Goal: Navigation & Orientation: Find specific page/section

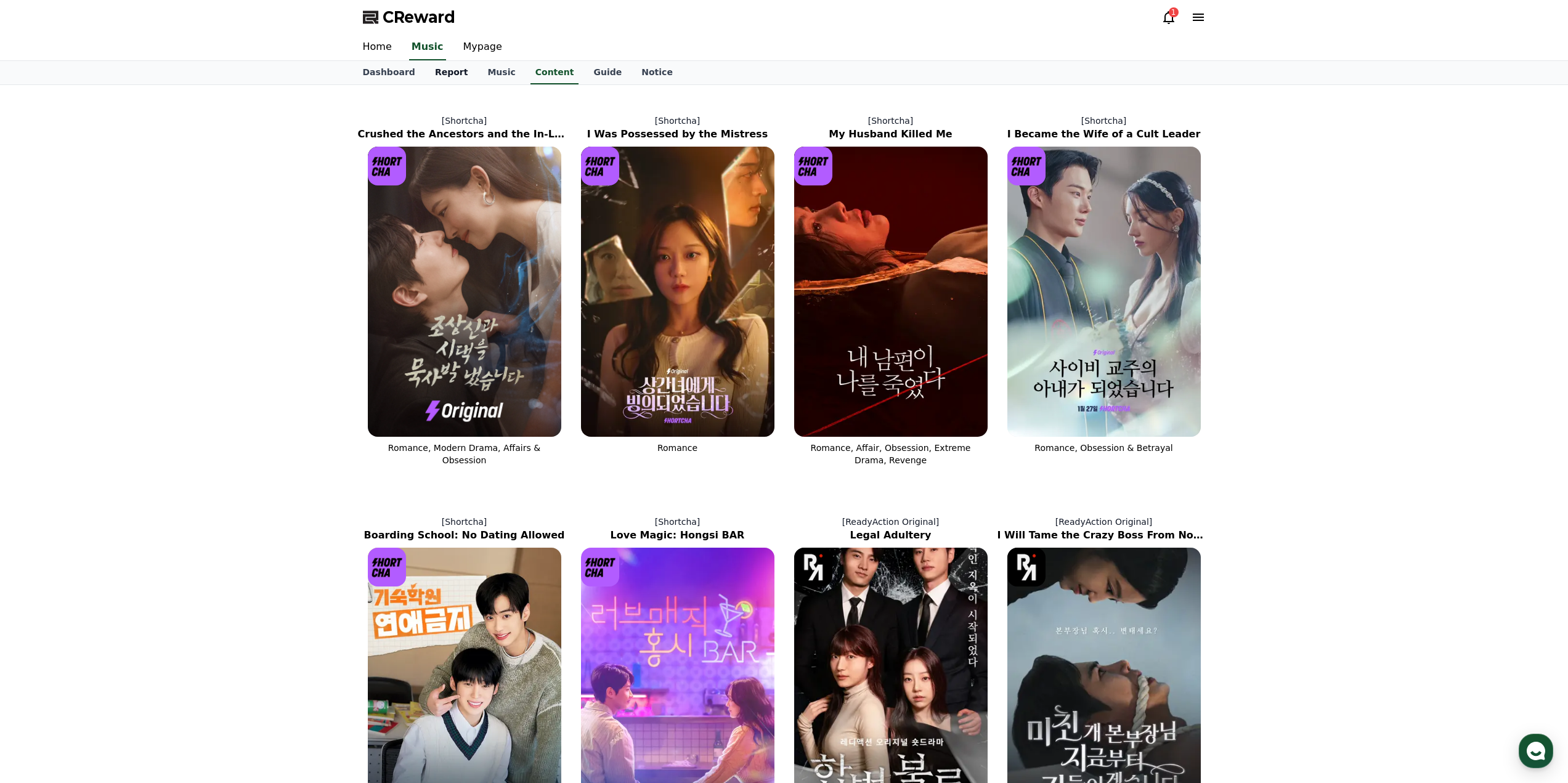
click at [446, 72] on link "Report" at bounding box center [451, 72] width 53 height 23
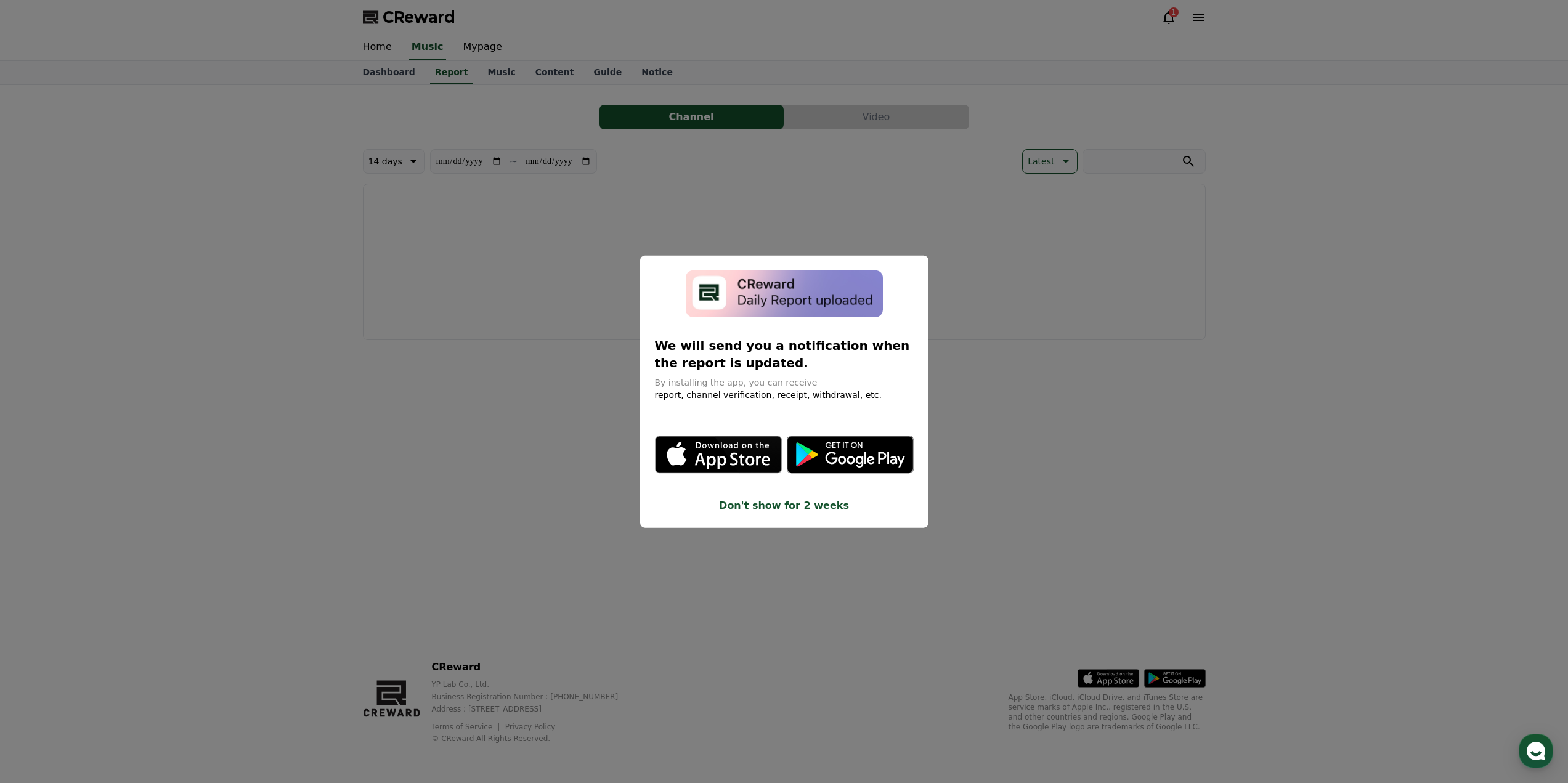
click at [1124, 371] on button "close modal" at bounding box center [784, 392] width 1568 height 783
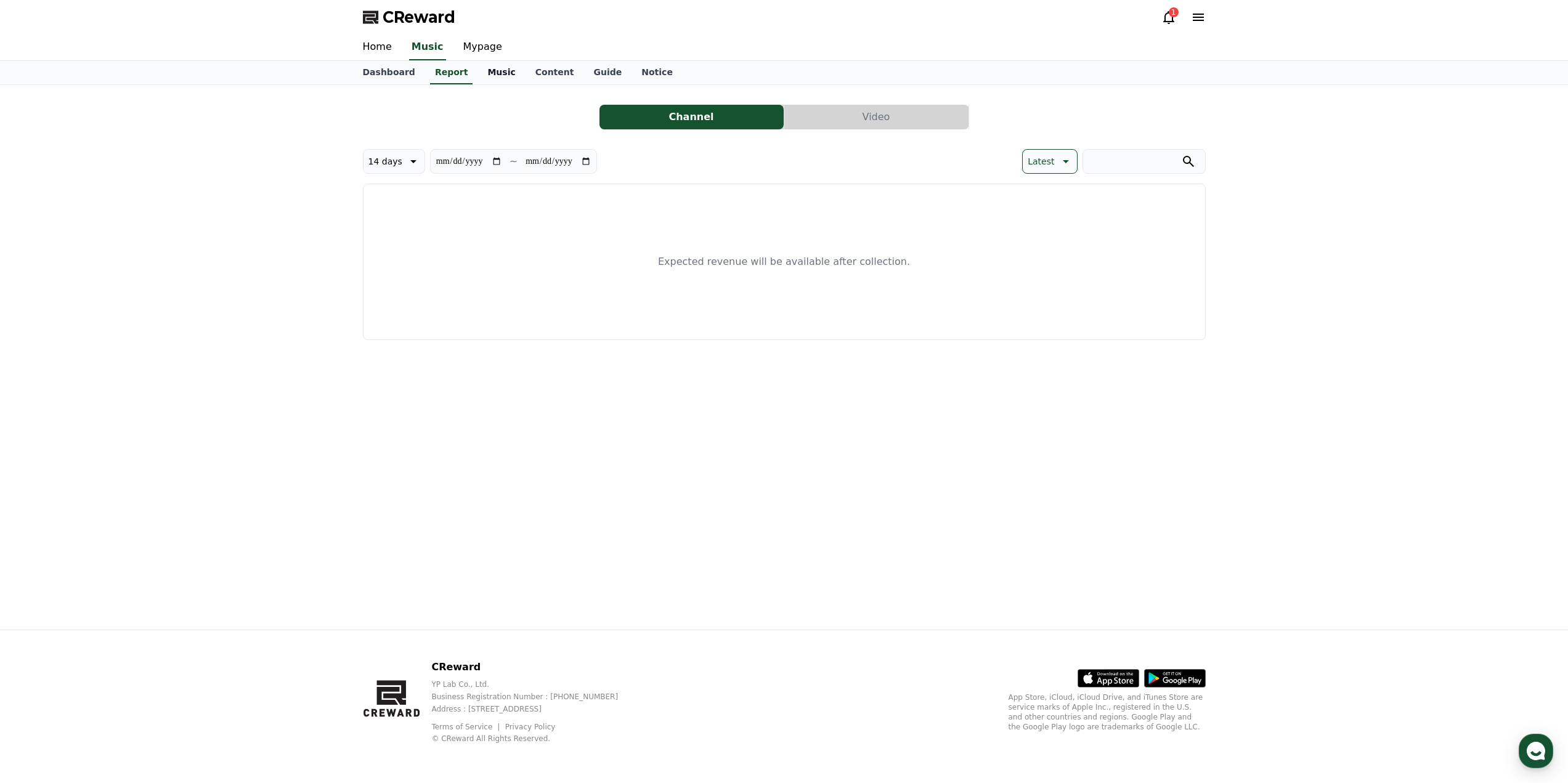
click at [493, 69] on link "Music" at bounding box center [501, 72] width 48 height 23
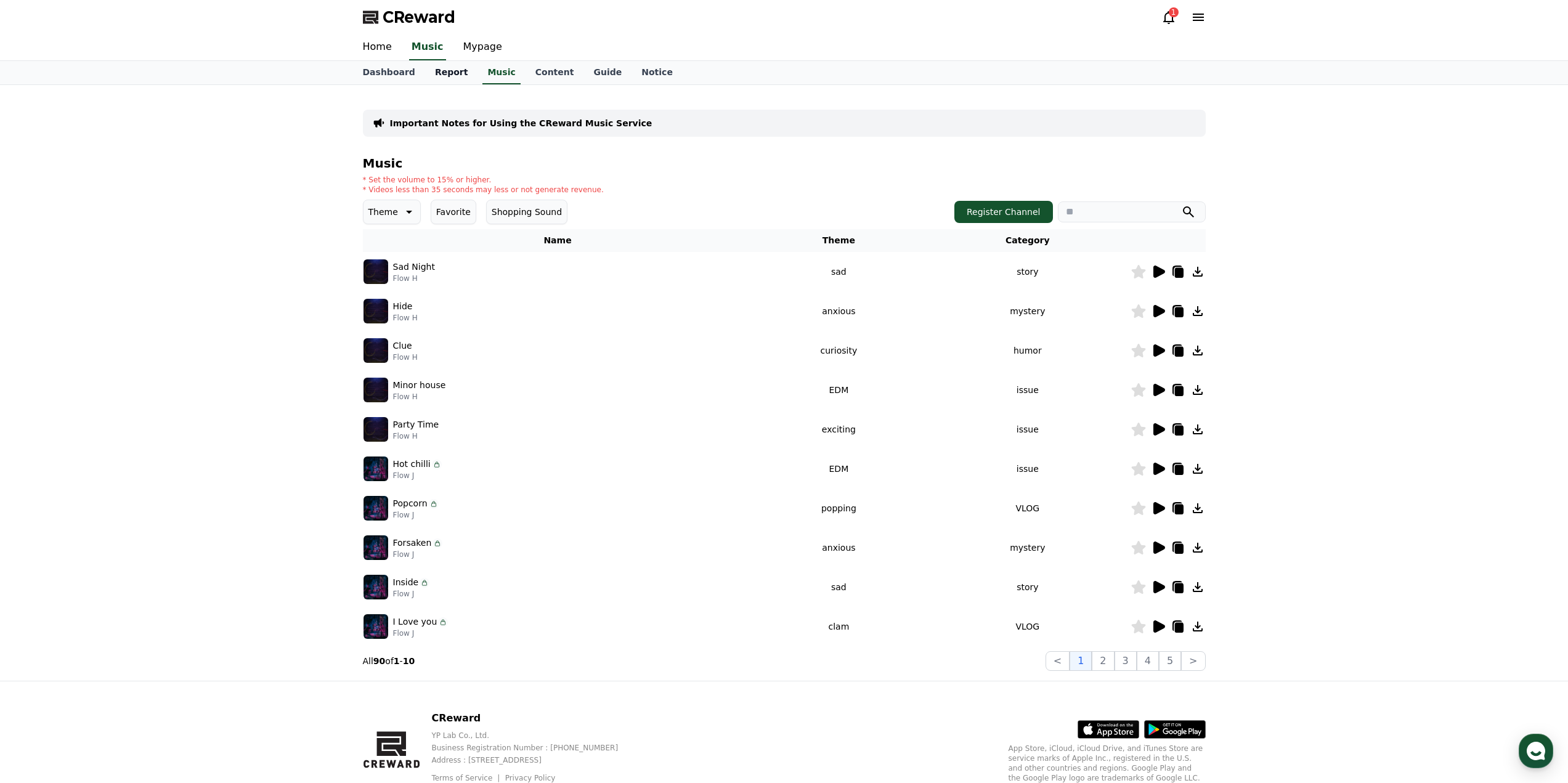
click at [442, 68] on link "Report" at bounding box center [451, 72] width 53 height 23
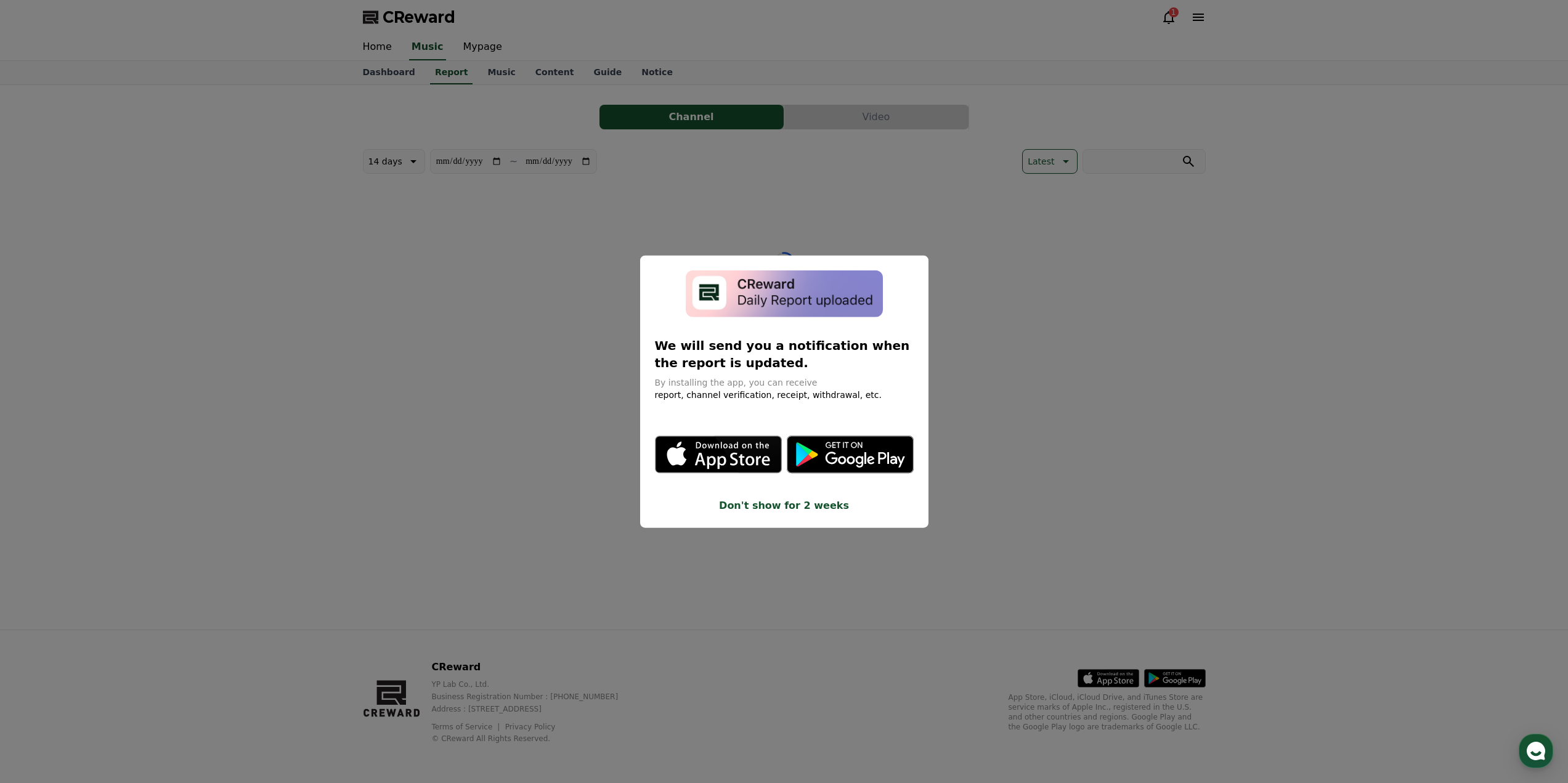
click at [475, 50] on button "close modal" at bounding box center [784, 392] width 1568 height 783
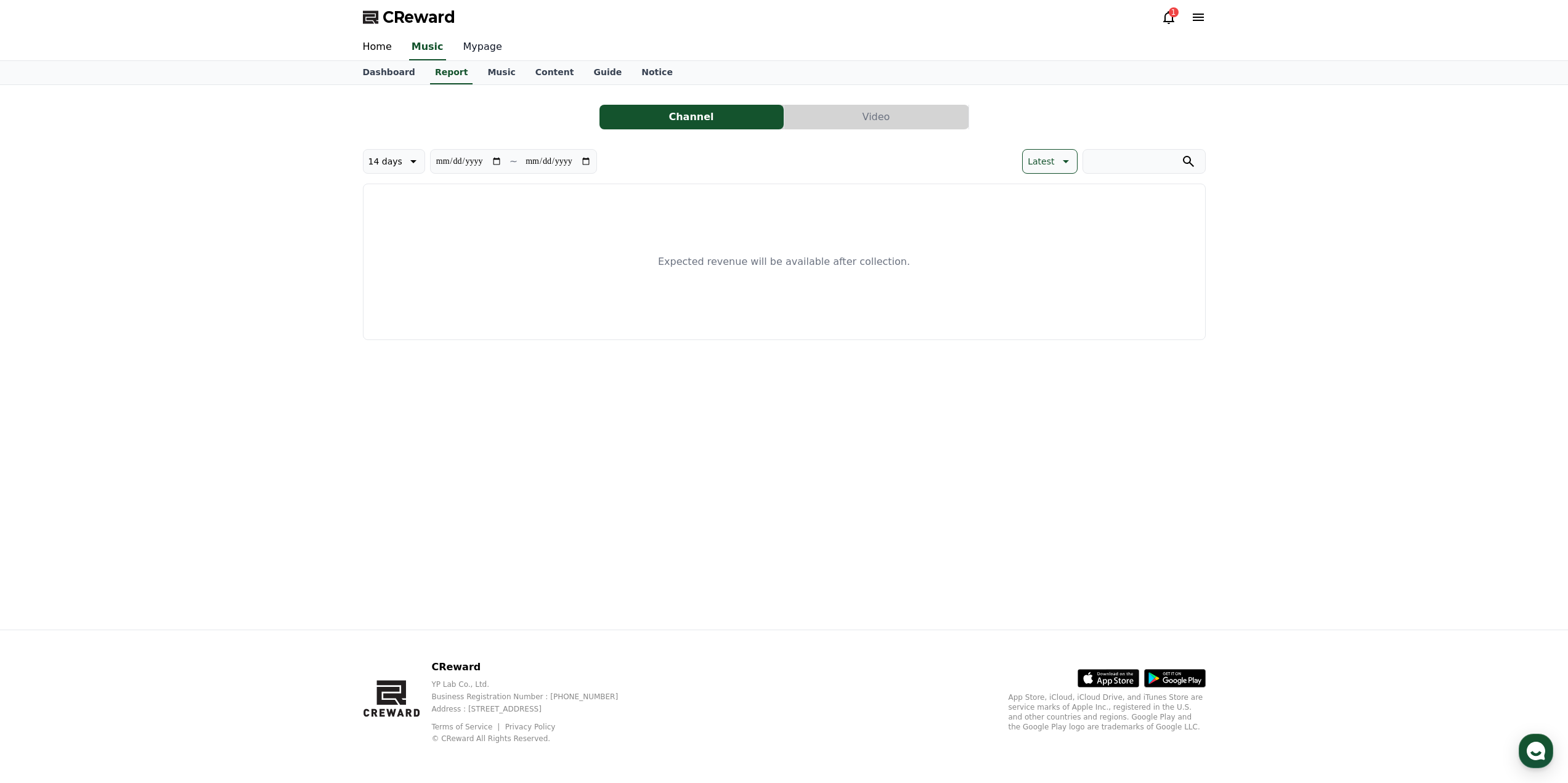
click at [481, 46] on link "Mypage" at bounding box center [482, 48] width 59 height 26
select select "**********"
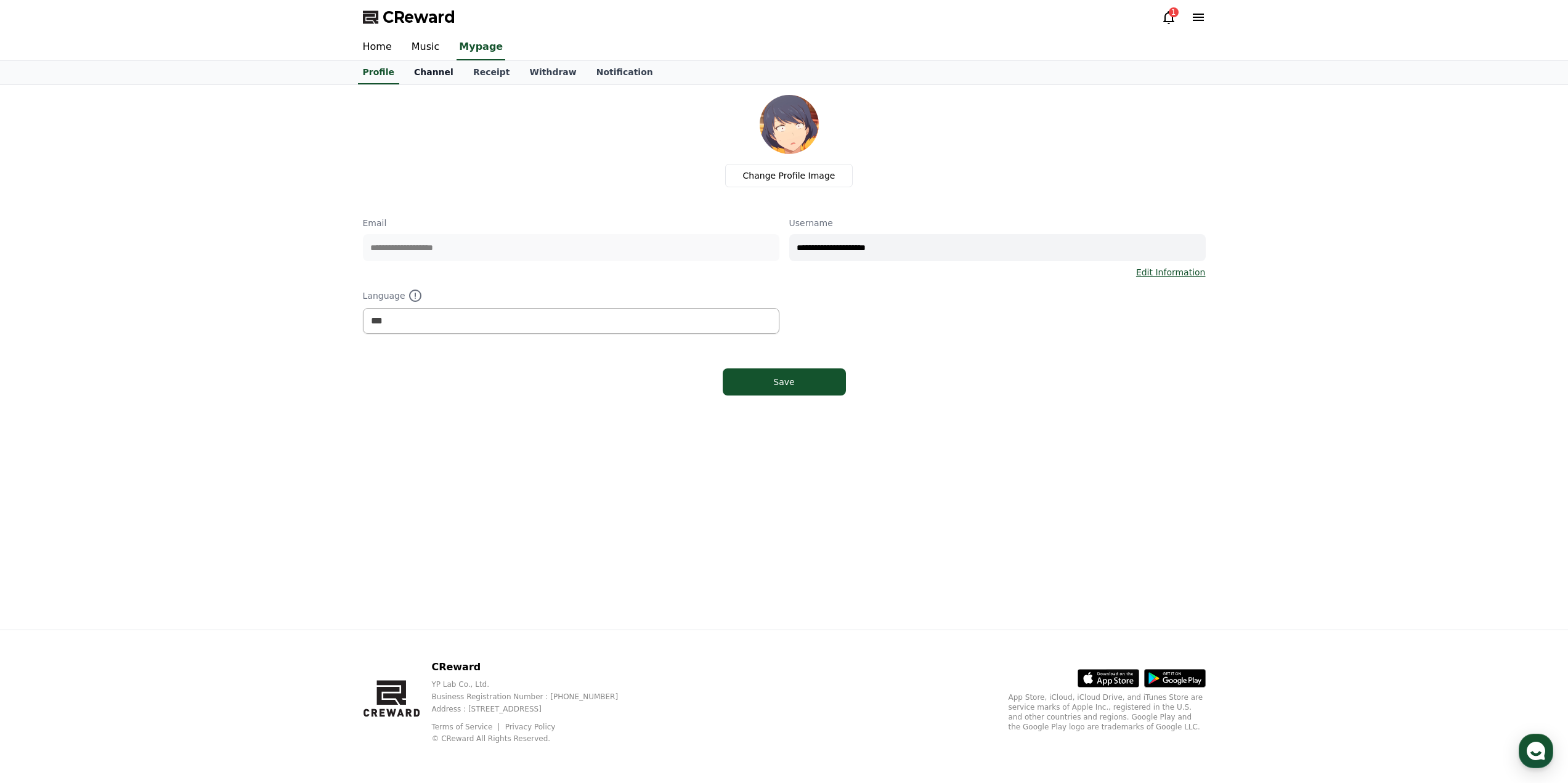
click at [447, 79] on link "Channel" at bounding box center [434, 72] width 59 height 23
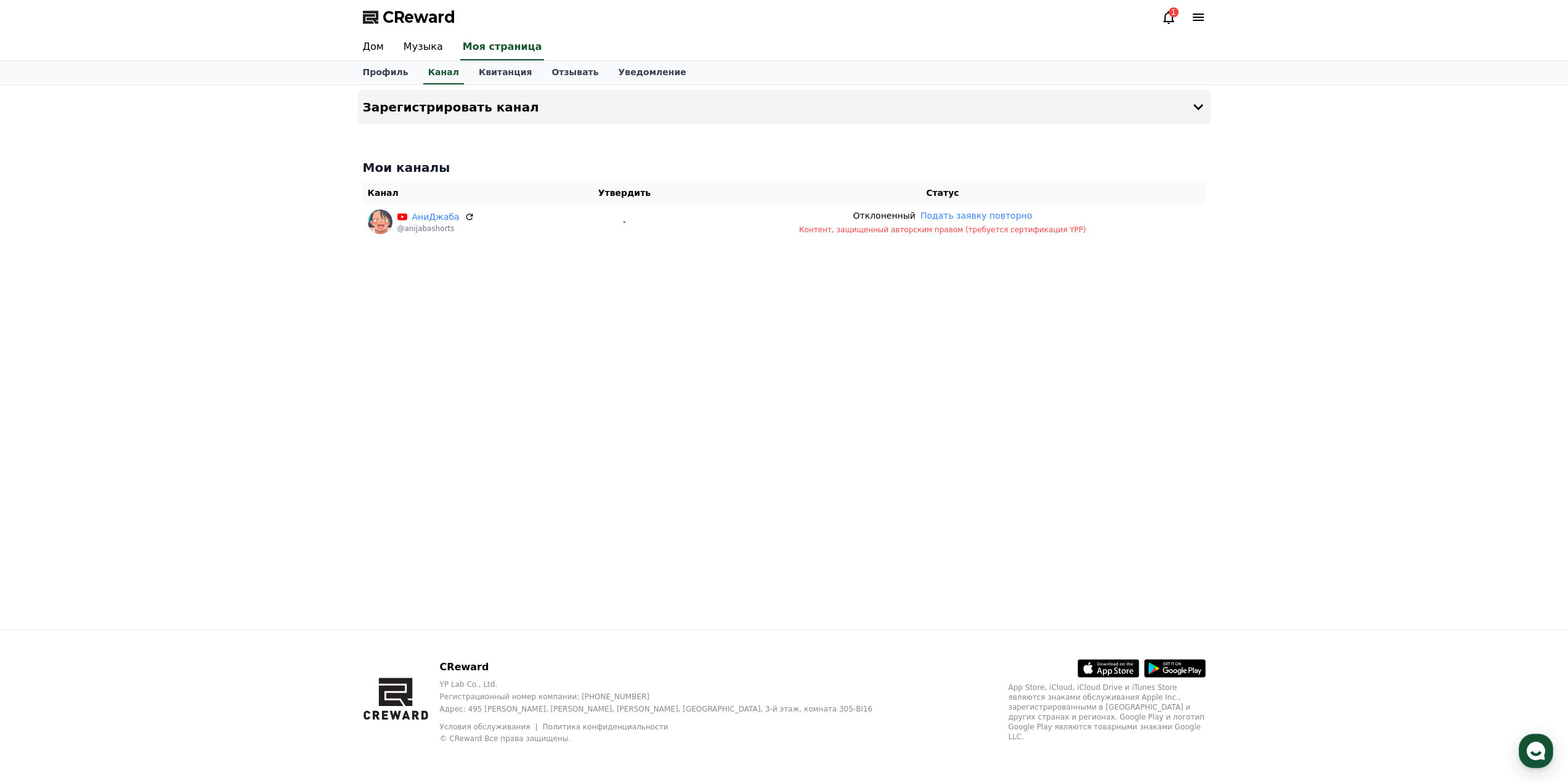
drag, startPoint x: 694, startPoint y: 262, endPoint x: 496, endPoint y: 354, distance: 218.3
drag, startPoint x: 495, startPoint y: 353, endPoint x: 538, endPoint y: 308, distance: 62.2
click at [1206, 111] on button "Зарегистрировать канал" at bounding box center [784, 107] width 853 height 35
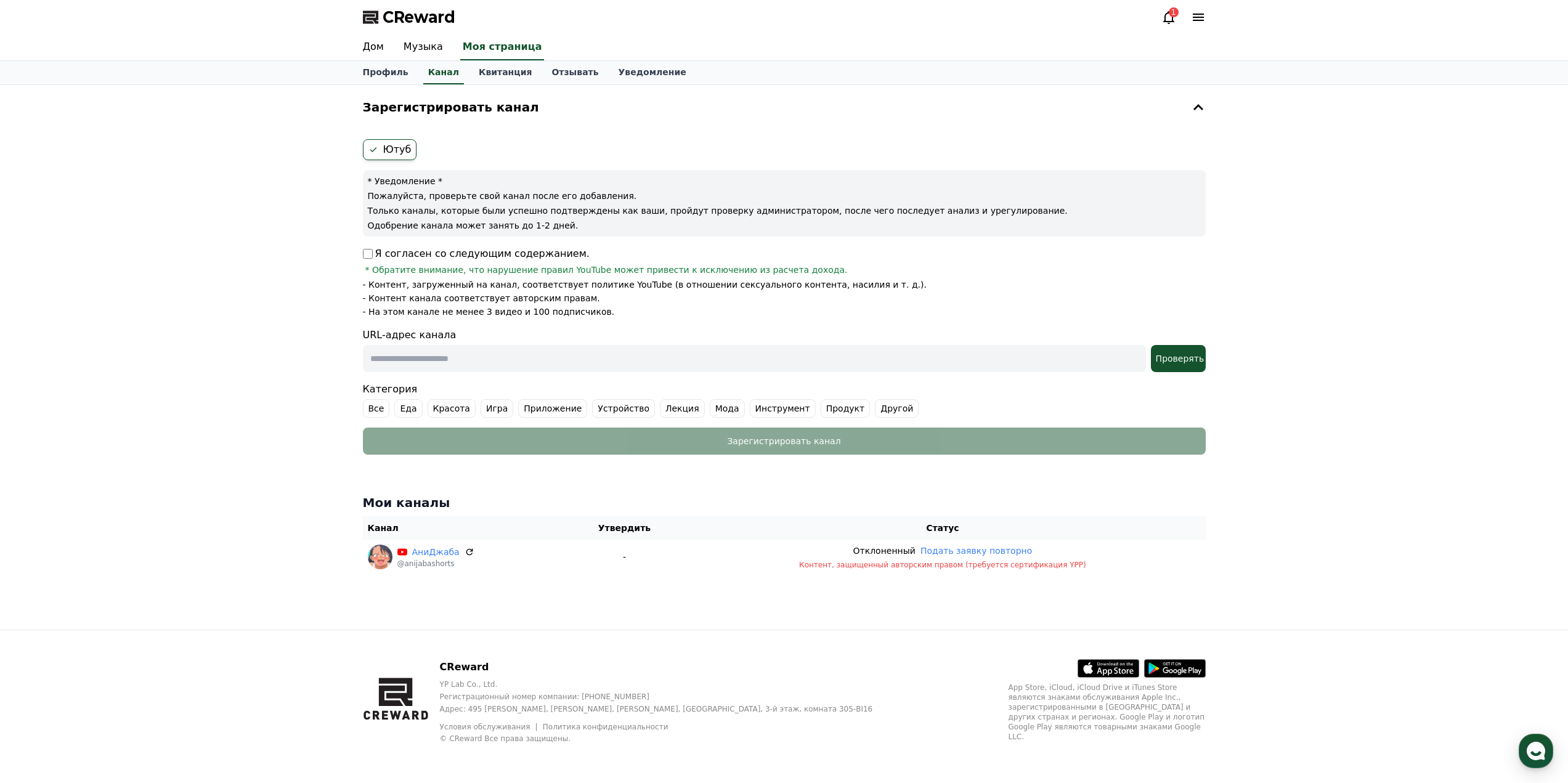
click at [1169, 24] on div "1" at bounding box center [1183, 17] width 44 height 20
click at [1168, 16] on icon at bounding box center [1169, 18] width 15 height 15
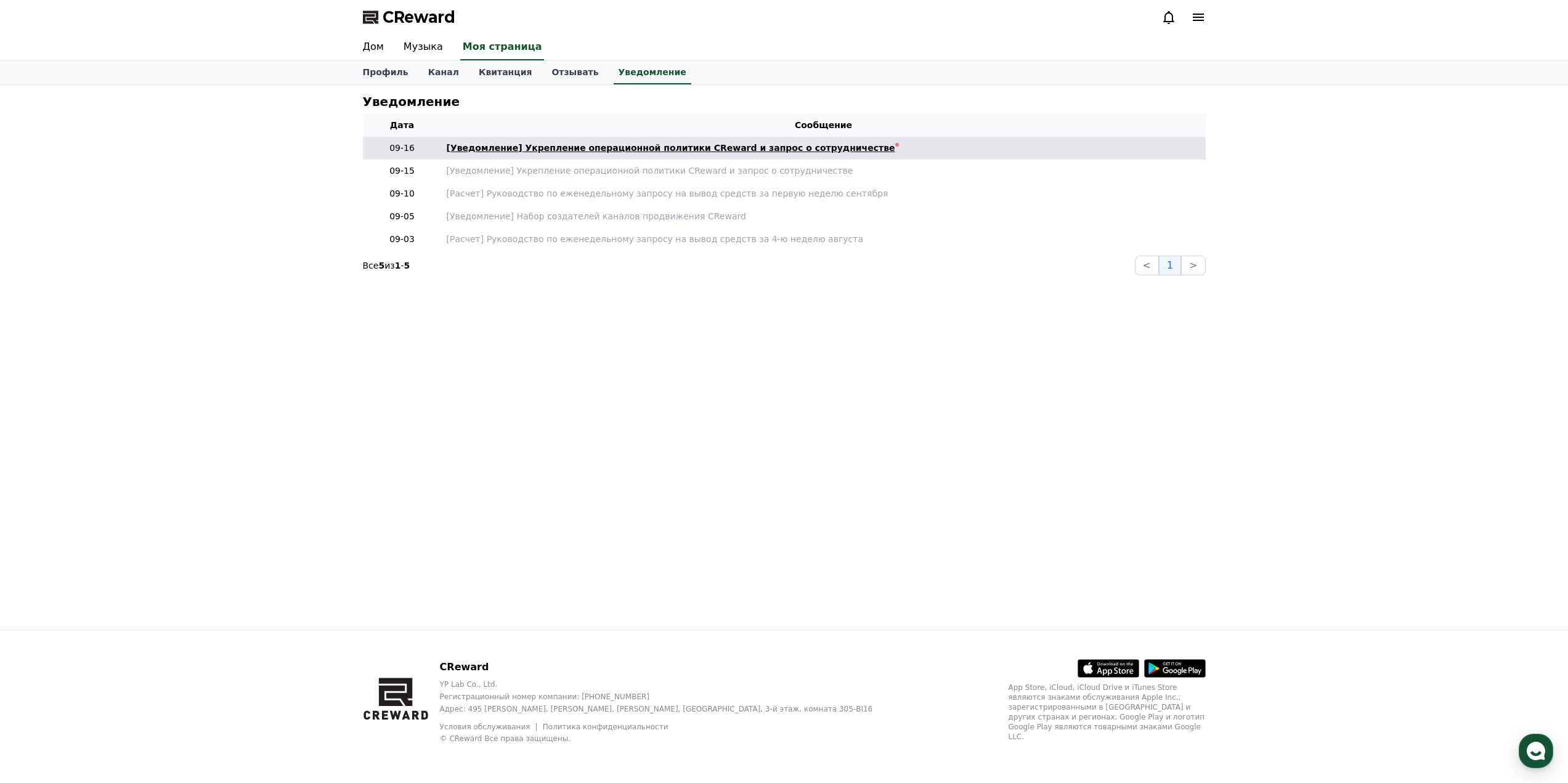
click at [614, 153] on font "[Уведомление] Укрепление операционной политики CReward и запрос о сотрудничестве" at bounding box center [671, 148] width 449 height 10
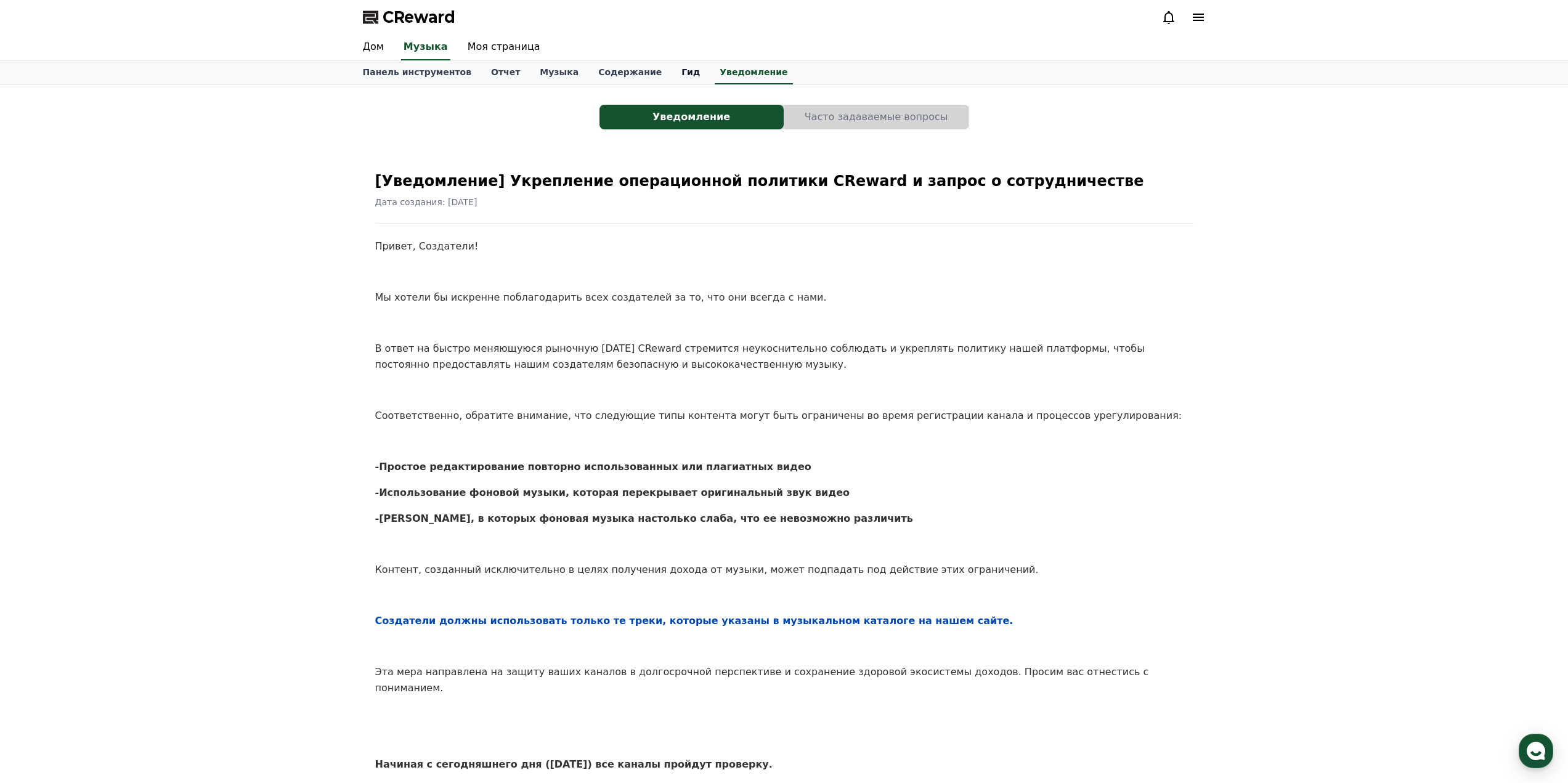
click at [682, 75] on font "Гид" at bounding box center [691, 72] width 19 height 10
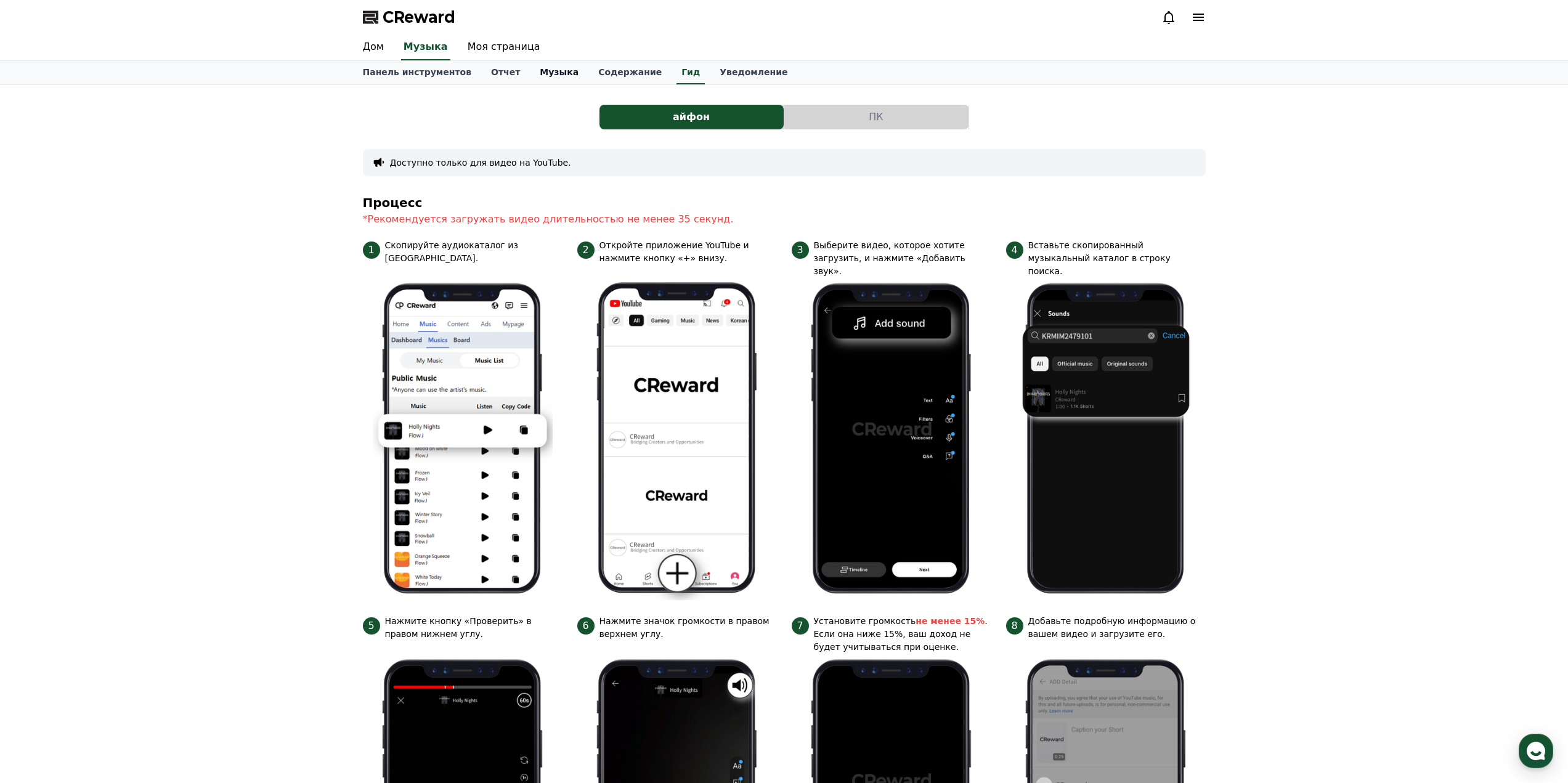
click at [547, 69] on font "Музыка" at bounding box center [558, 72] width 38 height 10
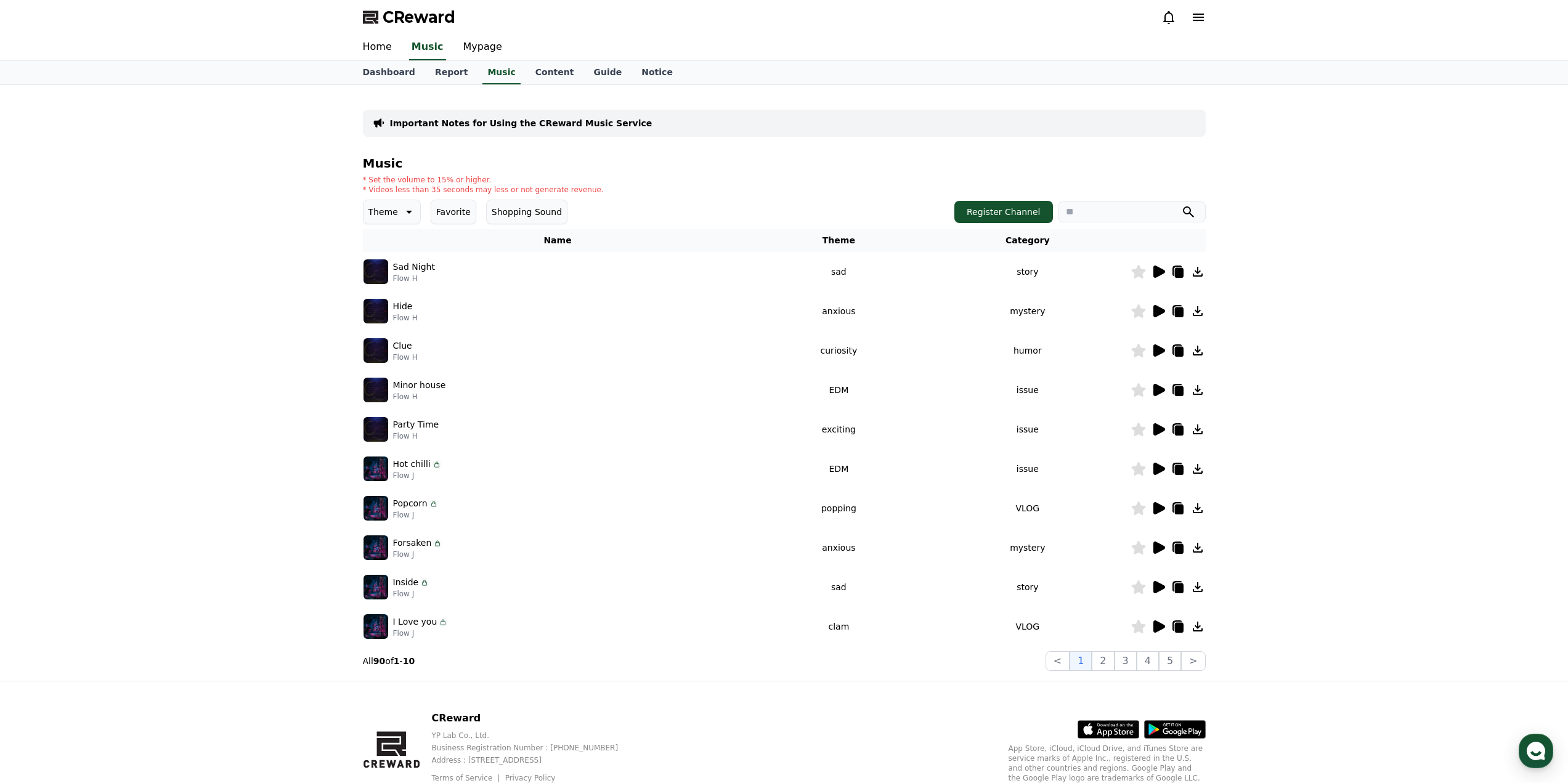
drag, startPoint x: 415, startPoint y: 318, endPoint x: 393, endPoint y: 305, distance: 25.6
click at [393, 305] on div "Hide Flow H" at bounding box center [557, 311] width 389 height 24
copy div "Hide Flow H"
